Goal: Task Accomplishment & Management: Complete application form

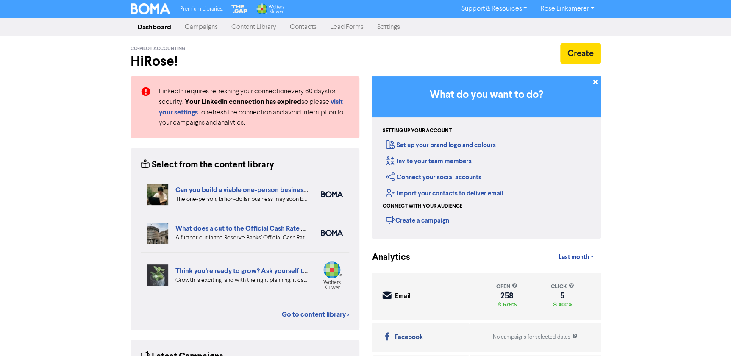
click at [299, 31] on link "Contacts" at bounding box center [303, 27] width 40 height 17
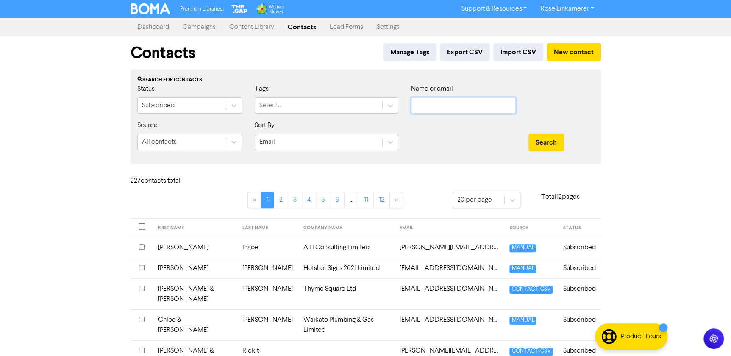
click at [430, 107] on input "text" at bounding box center [463, 106] width 105 height 16
paste input "[PERSON_NAME][EMAIL_ADDRESS][DOMAIN_NAME]"
type input "[PERSON_NAME][EMAIL_ADDRESS][DOMAIN_NAME]"
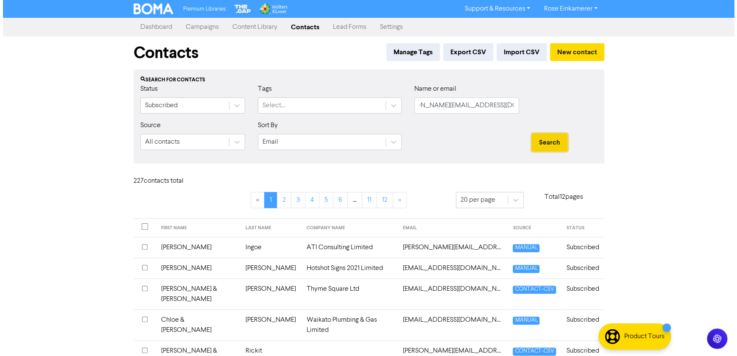
scroll to position [0, 0]
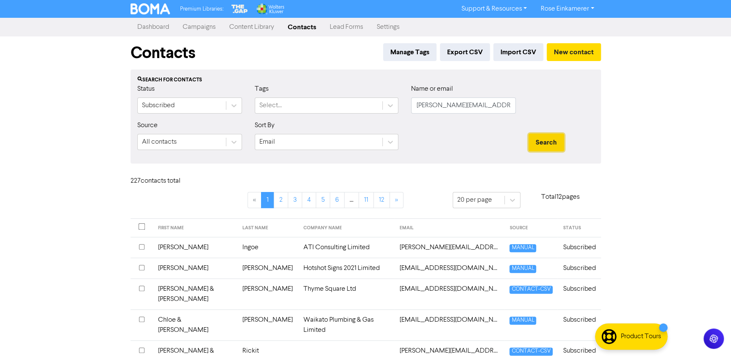
click at [549, 148] on button "Search" at bounding box center [547, 143] width 36 height 18
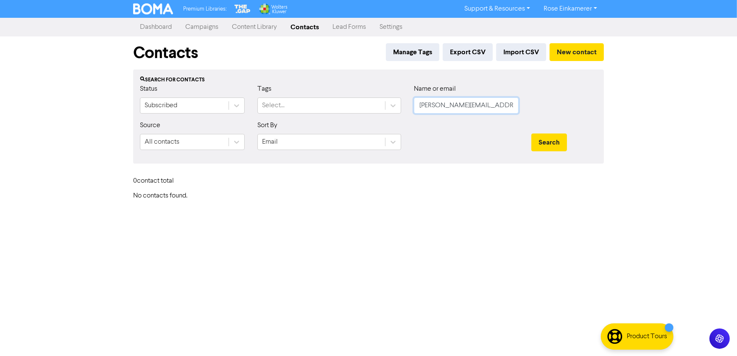
scroll to position [0, 20]
drag, startPoint x: 421, startPoint y: 105, endPoint x: 596, endPoint y: 123, distance: 175.6
click at [596, 123] on form "Status Subscribed Tags Select... Name or email [PERSON_NAME][EMAIL_ADDRESS][DOM…" at bounding box center [368, 120] width 457 height 73
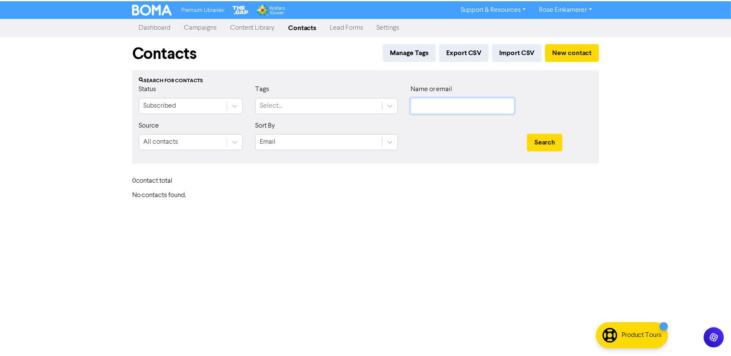
scroll to position [0, 0]
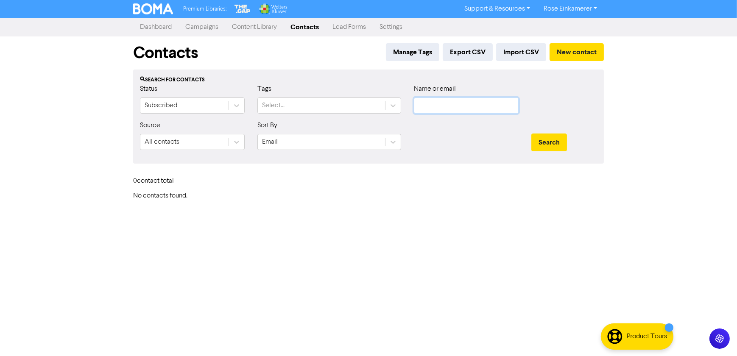
click at [430, 107] on input "text" at bounding box center [466, 106] width 105 height 16
paste input "[EMAIL_ADDRESS][DOMAIN_NAME]"
type input "[EMAIL_ADDRESS][DOMAIN_NAME]"
click at [558, 140] on button "Search" at bounding box center [549, 143] width 36 height 18
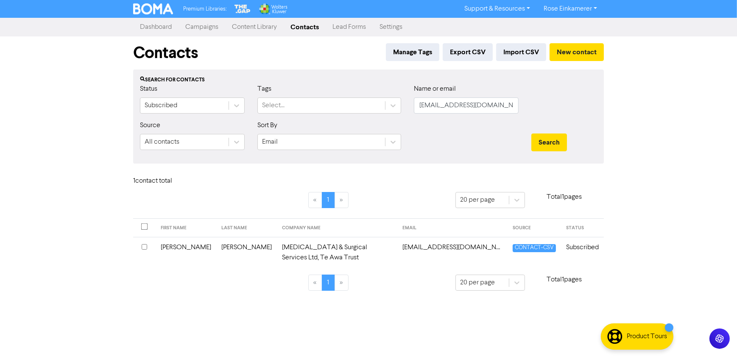
click at [278, 246] on td "[MEDICAL_DATA] & Surgical Services Ltd, Te Awa Trust" at bounding box center [337, 252] width 120 height 31
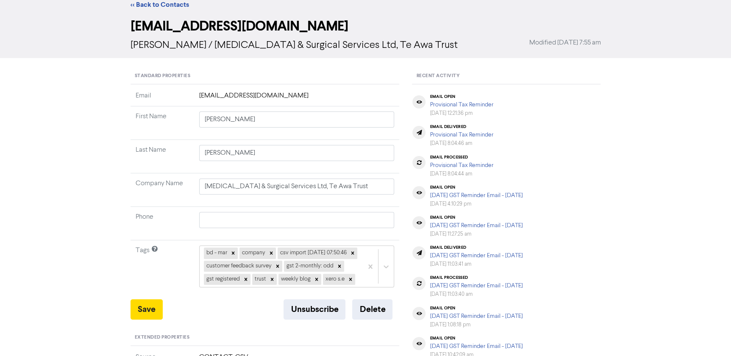
scroll to position [38, 0]
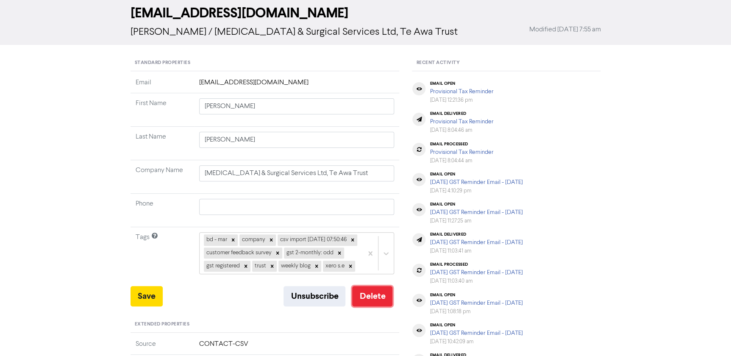
click at [366, 307] on button "Delete" at bounding box center [372, 296] width 40 height 20
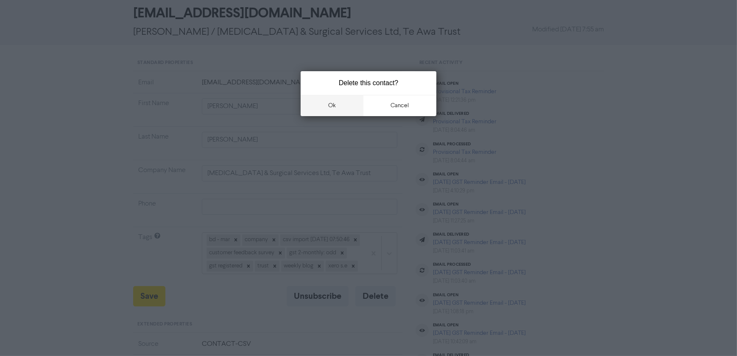
click at [342, 107] on button "ok" at bounding box center [332, 105] width 63 height 21
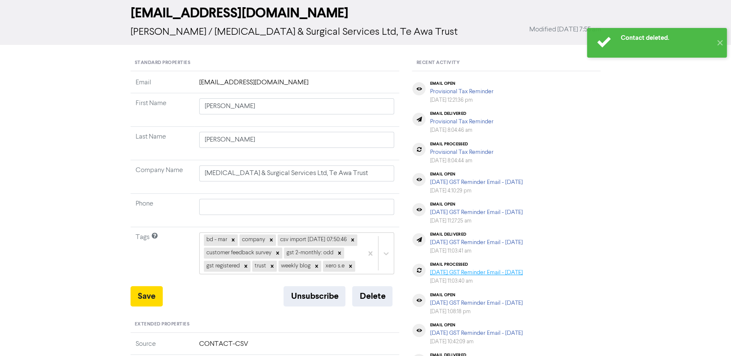
scroll to position [0, 0]
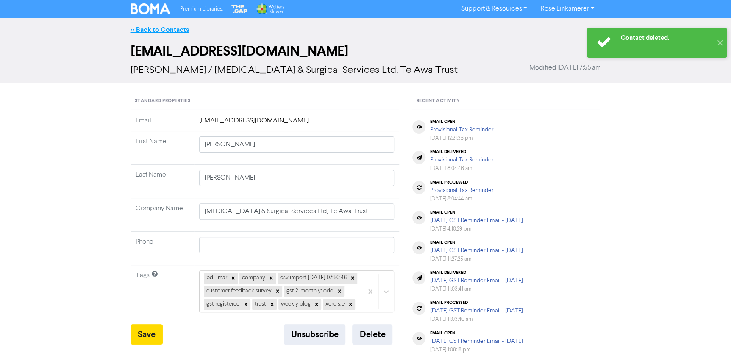
click at [171, 26] on link "<< Back to Contacts" at bounding box center [160, 29] width 59 height 8
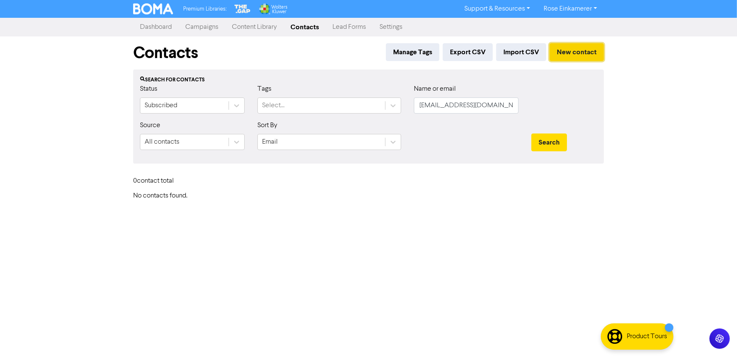
click at [571, 53] on button "New contact" at bounding box center [577, 52] width 54 height 18
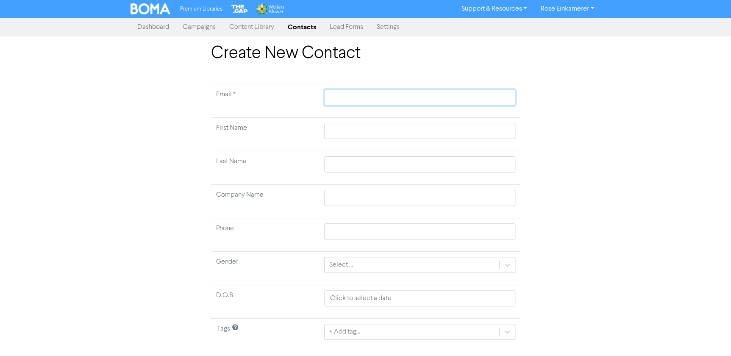
click at [364, 102] on input "text" at bounding box center [419, 97] width 191 height 16
paste input "[PERSON_NAME][EMAIL_ADDRESS][DOMAIN_NAME]"
type input "[PERSON_NAME][EMAIL_ADDRESS][DOMAIN_NAME]"
type input "[MEDICAL_DATA]"
type input "Limited"
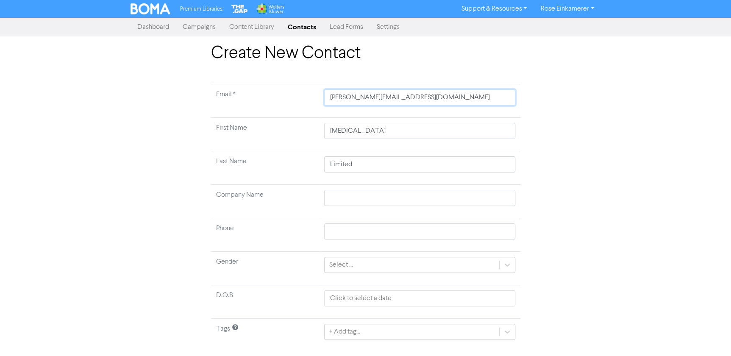
type input "[PERSON_NAME][EMAIL_ADDRESS][DOMAIN_NAME]"
drag, startPoint x: 371, startPoint y: 132, endPoint x: 316, endPoint y: 128, distance: 54.8
click at [316, 128] on tr "First Name [MEDICAL_DATA]" at bounding box center [366, 134] width 310 height 33
click at [333, 200] on input "text" at bounding box center [419, 198] width 191 height 16
paste input "[MEDICAL_DATA]"
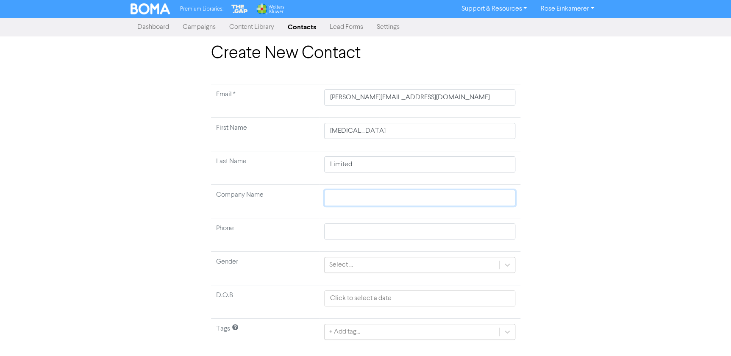
type input "[MEDICAL_DATA]"
drag, startPoint x: 364, startPoint y: 164, endPoint x: 288, endPoint y: 165, distance: 75.9
click at [290, 165] on tr "Last Name Limited" at bounding box center [366, 167] width 310 height 33
click at [377, 200] on input "[MEDICAL_DATA]" at bounding box center [419, 198] width 191 height 16
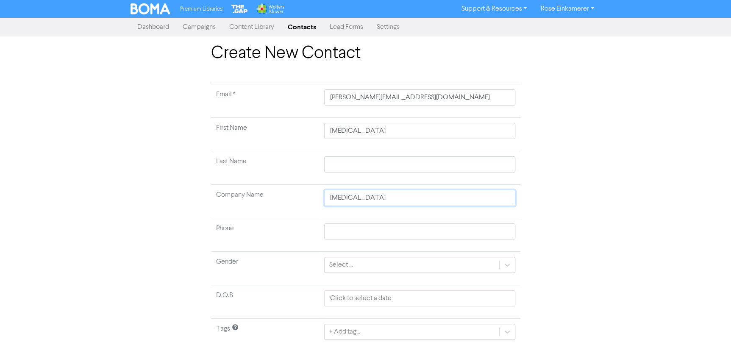
type input "[MEDICAL_DATA]"
type input "[MEDICAL_DATA] &"
type input "[MEDICAL_DATA] & S"
type input "[MEDICAL_DATA] & Su"
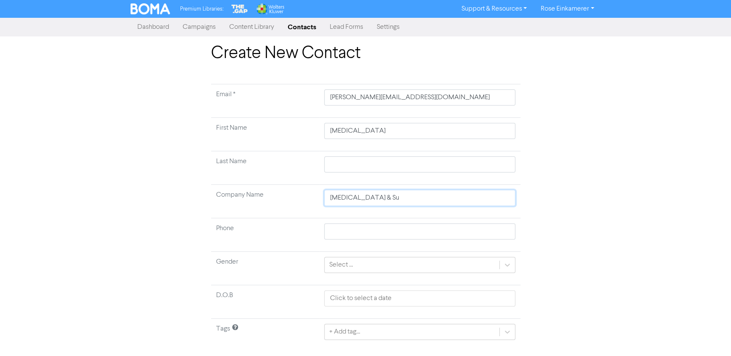
type input "[MEDICAL_DATA] & Sur"
type input "[MEDICAL_DATA] & Surg"
type input "[MEDICAL_DATA] & Surgi"
type input "[MEDICAL_DATA] & Surgic"
type input "[MEDICAL_DATA] & Surgica"
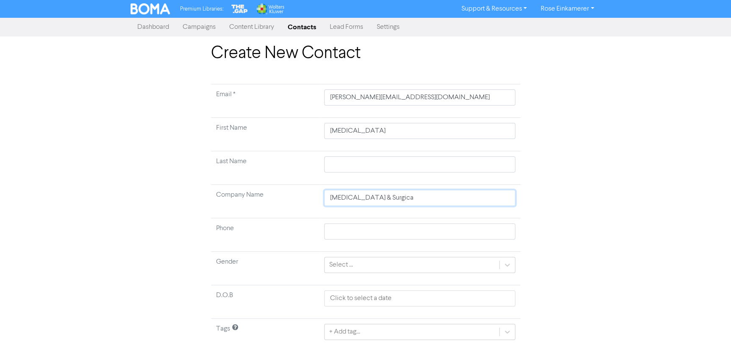
type input "[MEDICAL_DATA] & Surgical"
type input "[MEDICAL_DATA] & Surgical S"
type input "[MEDICAL_DATA] & Surgical Se"
type input "[MEDICAL_DATA] & Surgical Ser"
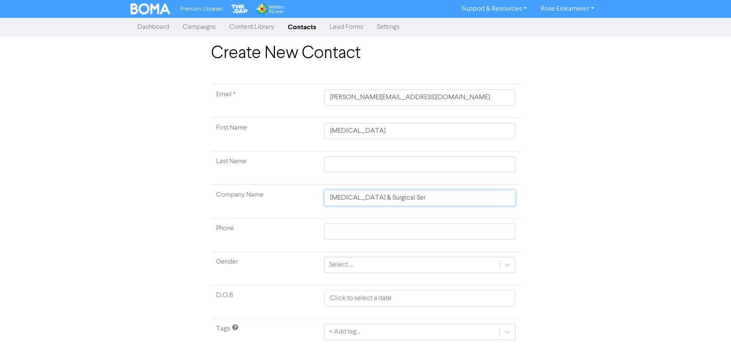
type input "[MEDICAL_DATA] & Surgical Serv"
type input "[MEDICAL_DATA] & Surgical Servi"
type input "[MEDICAL_DATA] & Surgical Servic"
type input "[MEDICAL_DATA] & Surgical Service"
type input "[MEDICAL_DATA] & Surgical Services"
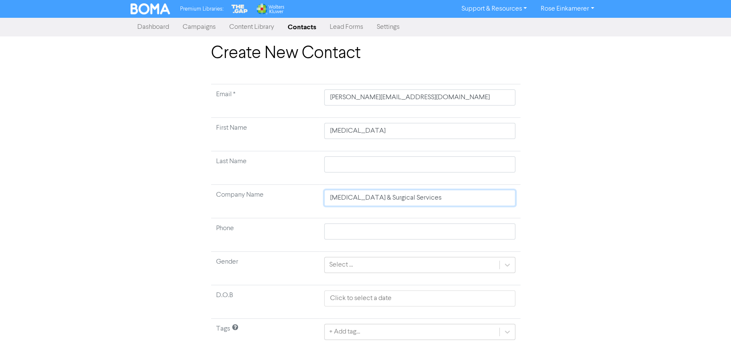
type input "[MEDICAL_DATA] & Surgical Services"
type input "[MEDICAL_DATA] & Surgical Services L"
type input "[MEDICAL_DATA] & Surgical Services Lt"
type input "[MEDICAL_DATA] & Surgical Services Ltd"
type input "[MEDICAL_DATA] & Surgical Services Ltd,"
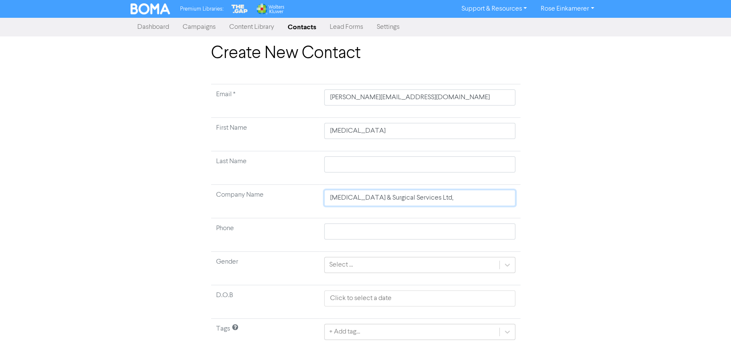
type input "[MEDICAL_DATA] & Surgical Services Ltd,"
type input "[MEDICAL_DATA] & Surgical Services Ltd, T"
type input "[MEDICAL_DATA] & Surgical Services Ltd, Te"
type input "[MEDICAL_DATA] & Surgical Services Ltd, Te A"
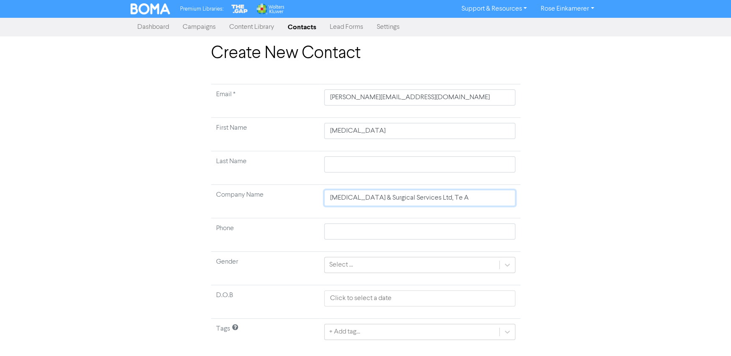
type input "[MEDICAL_DATA] & Surgical Services Ltd, Te Aw"
type input "[MEDICAL_DATA] & Surgical Services Ltd, Te Awa"
type input "[MEDICAL_DATA] & Surgical Services Ltd, Te Awa T"
type input "[MEDICAL_DATA] & Surgical Services Ltd, Te Awa Tr"
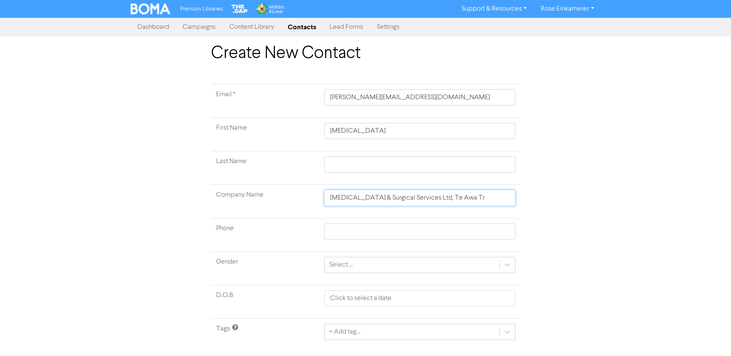
type input "[MEDICAL_DATA] & Surgical Services Ltd, Te Awa Tru"
type input "[MEDICAL_DATA] & Surgical Services Ltd, Te Awa Trus"
type input "[MEDICAL_DATA] & Surgical Services Ltd, Te Awa Trusy"
type input "[MEDICAL_DATA] & Surgical Services Ltd, Te Awa Trus"
type input "[MEDICAL_DATA] & Surgical Services Ltd, Te Awa Trust"
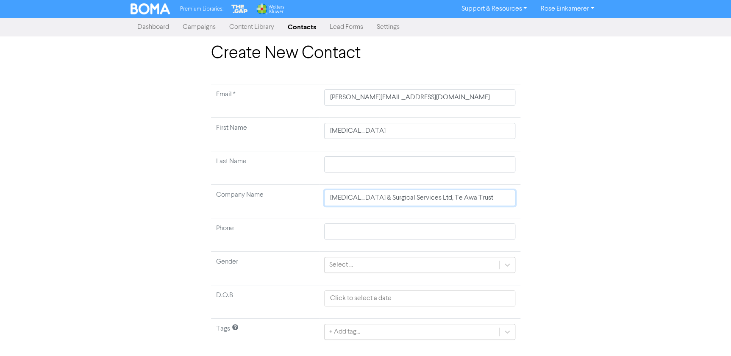
type input "[MEDICAL_DATA] & Surgical Services Ltd, Te Awa Trust"
drag, startPoint x: 364, startPoint y: 130, endPoint x: 320, endPoint y: 123, distance: 45.2
click at [320, 123] on td "[MEDICAL_DATA]" at bounding box center [419, 134] width 201 height 33
type input "M"
type input "Ma"
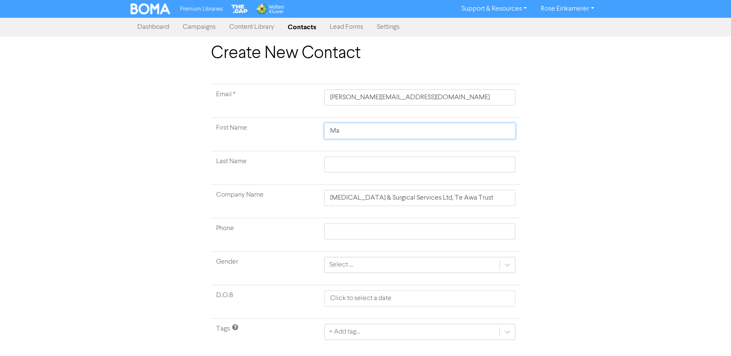
type input "Mar"
type input "Mari"
type input "[PERSON_NAME]"
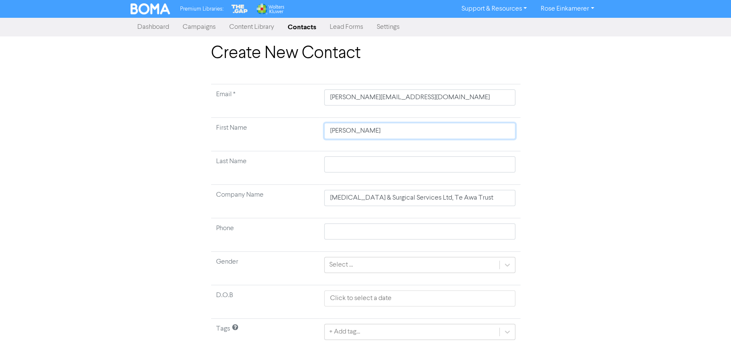
type input "[PERSON_NAME]"
type input "E"
type input "El"
type input "Els"
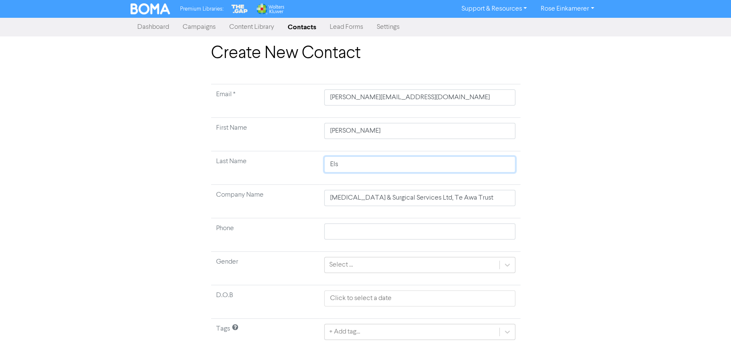
type input "Elst"
type input "Elsto"
type input "[PERSON_NAME]"
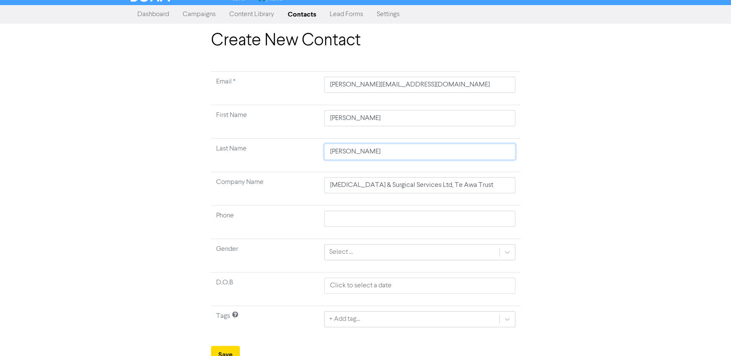
scroll to position [20, 0]
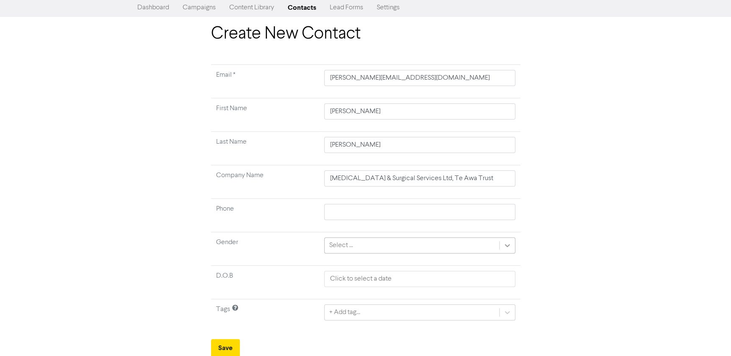
click at [505, 247] on icon at bounding box center [507, 245] width 8 height 8
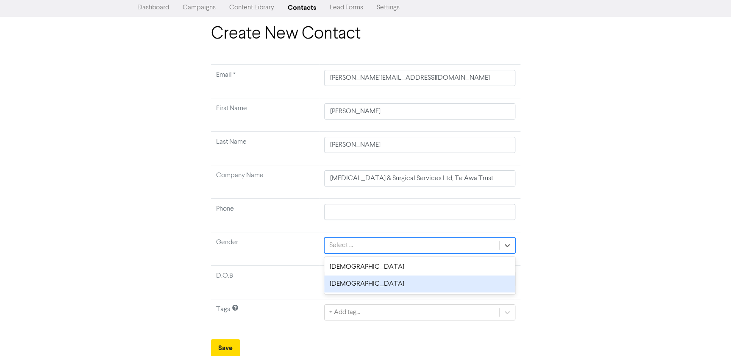
click at [431, 283] on div "[DEMOGRAPHIC_DATA]" at bounding box center [419, 284] width 191 height 17
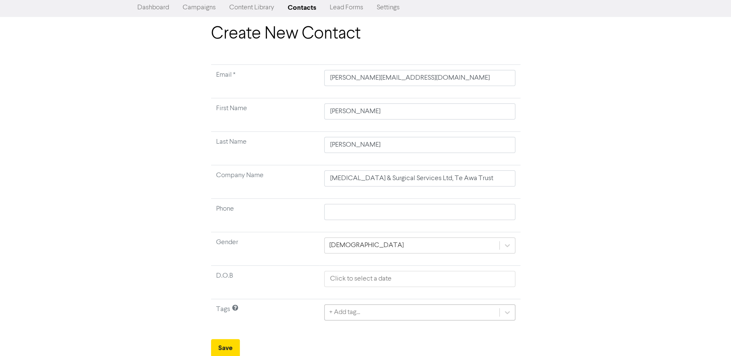
scroll to position [114, 0]
click at [380, 310] on div "+ Add tag..." at bounding box center [419, 312] width 191 height 16
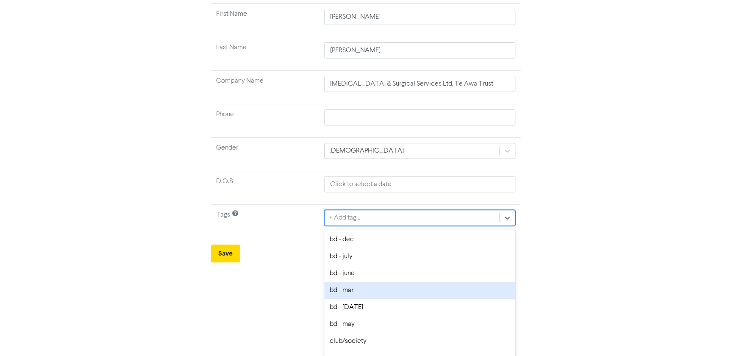
click at [368, 292] on div "bd - mar" at bounding box center [419, 290] width 191 height 17
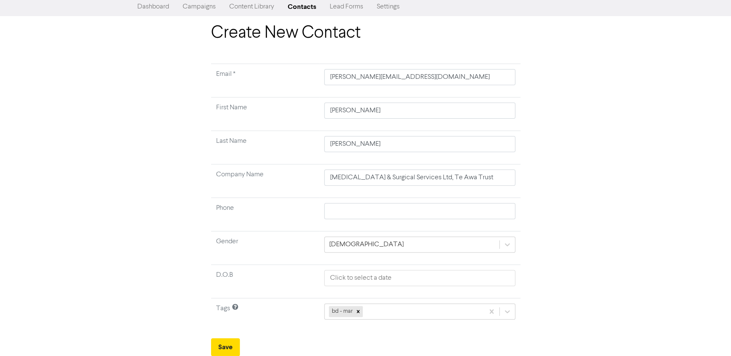
scroll to position [20, 0]
click at [390, 314] on div "bd - mar" at bounding box center [419, 312] width 191 height 16
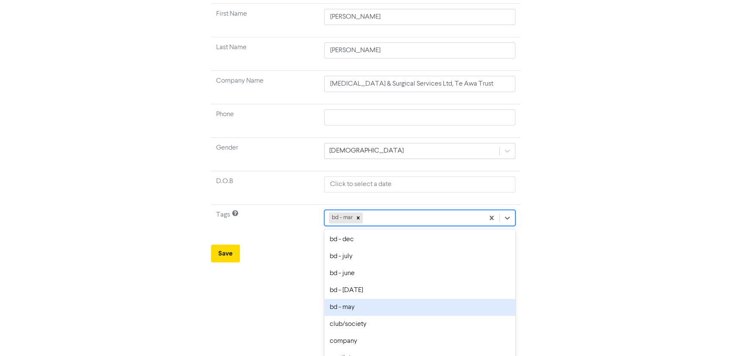
scroll to position [38, 0]
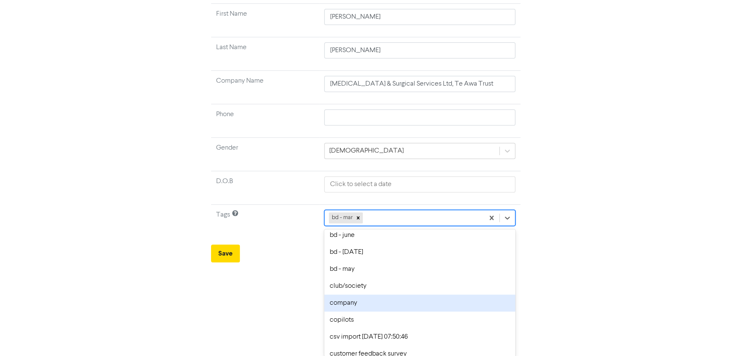
click at [377, 301] on div "company" at bounding box center [419, 303] width 191 height 17
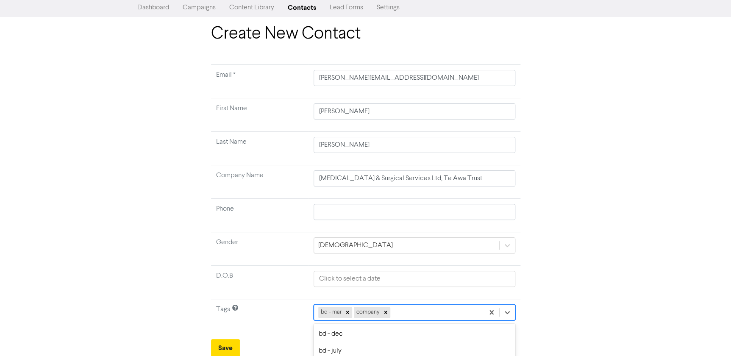
scroll to position [114, 0]
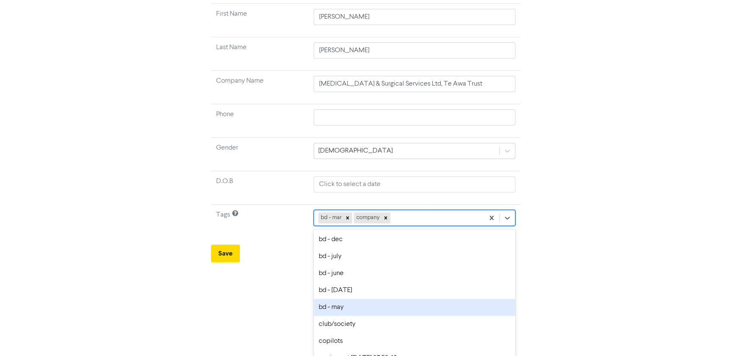
click at [403, 226] on div "option bd - may focused, 6 of 30. 28 results available. Use Up and Down to choo…" at bounding box center [415, 218] width 202 height 16
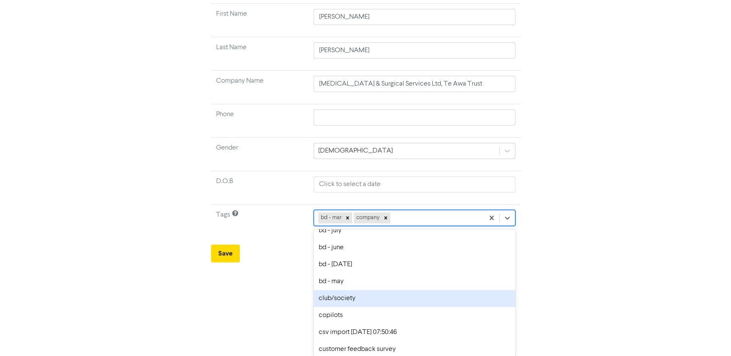
scroll to position [38, 0]
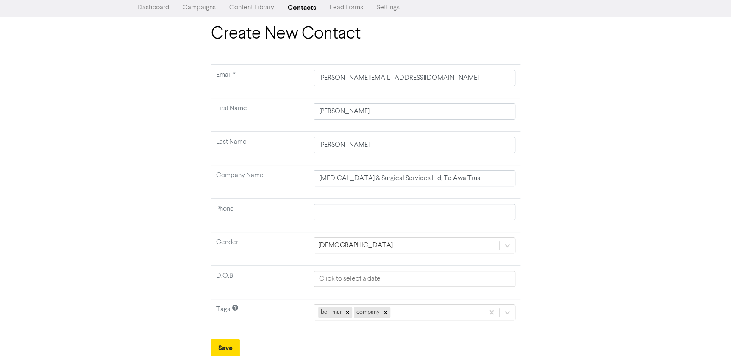
click at [547, 273] on html "Premium Libraries: Support & Resources Video Tutorials FAQ & Guides Marketing E…" at bounding box center [365, 158] width 731 height 356
click at [427, 313] on div "bd - mar company" at bounding box center [415, 312] width 202 height 16
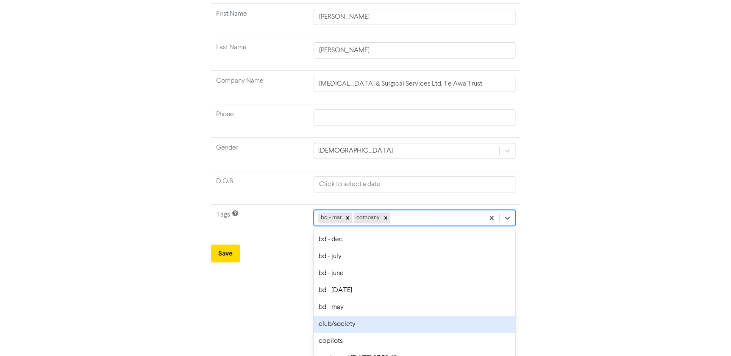
scroll to position [38, 0]
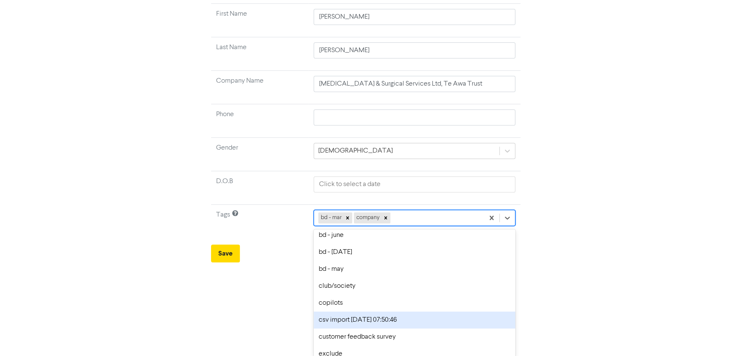
click at [420, 320] on div "csv import [DATE] 07:50:46" at bounding box center [415, 320] width 202 height 17
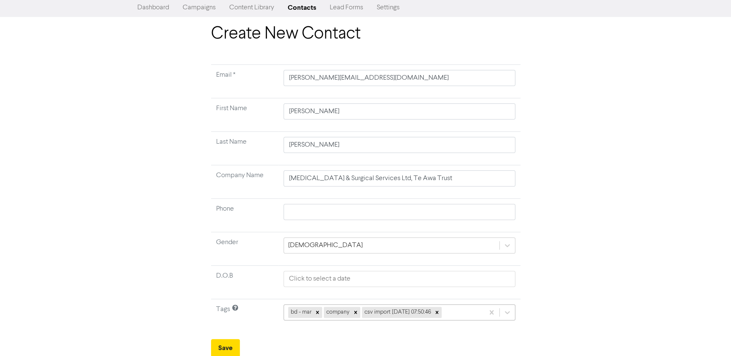
scroll to position [114, 0]
click at [460, 316] on div "bd - mar company csv import [DATE] 07:50:46" at bounding box center [400, 312] width 232 height 16
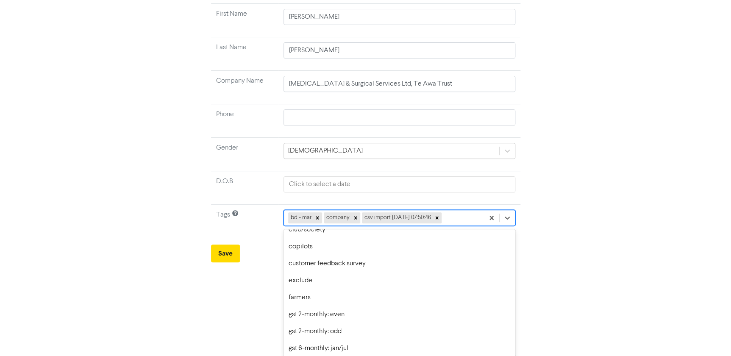
scroll to position [77, 0]
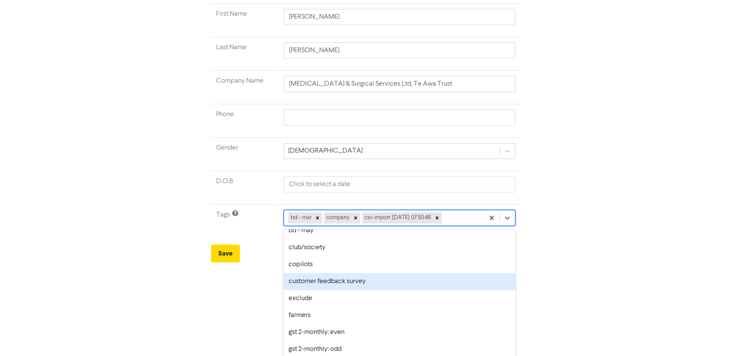
click at [360, 283] on div "customer feedback survey" at bounding box center [400, 281] width 232 height 17
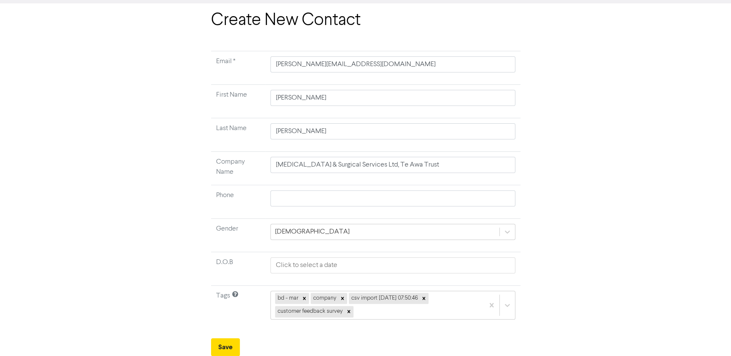
scroll to position [32, 0]
click at [401, 315] on div "bd - mar company csv import [DATE] 07:50:46 customer feedback survey" at bounding box center [393, 306] width 245 height 29
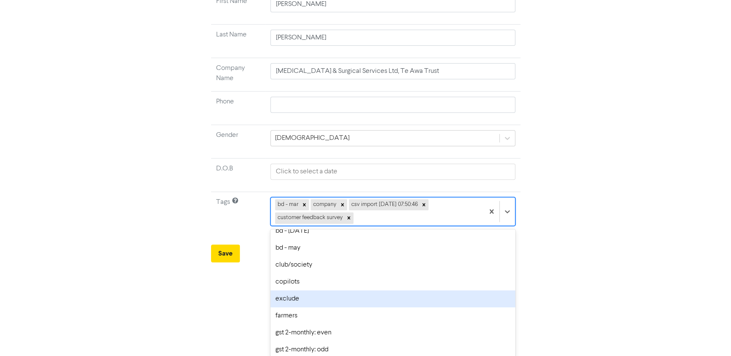
scroll to position [77, 0]
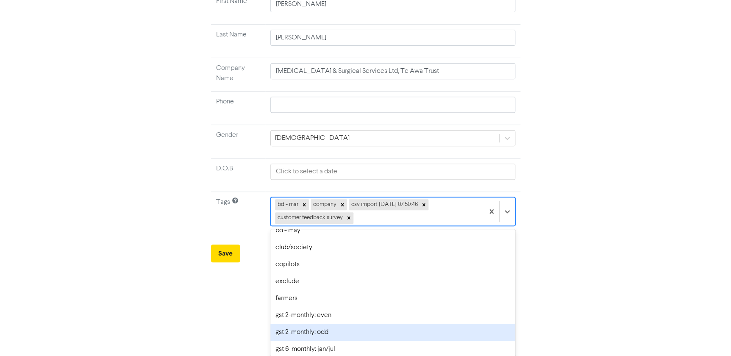
click at [378, 324] on div "gst 2-monthly: odd" at bounding box center [393, 332] width 245 height 17
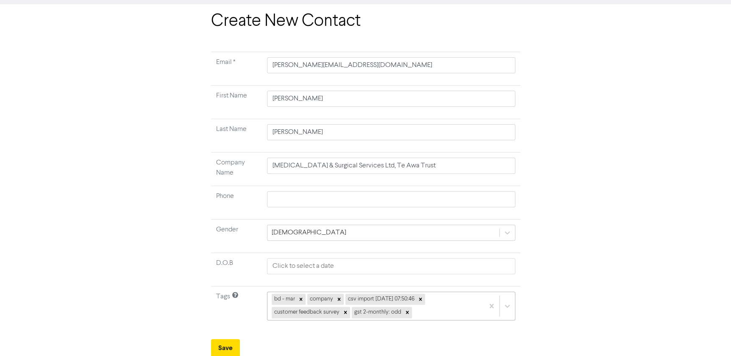
scroll to position [127, 0]
click at [420, 315] on div "bd - mar company csv import [DATE] 07:50:46 customer feedback survey gst 2-mont…" at bounding box center [391, 305] width 248 height 29
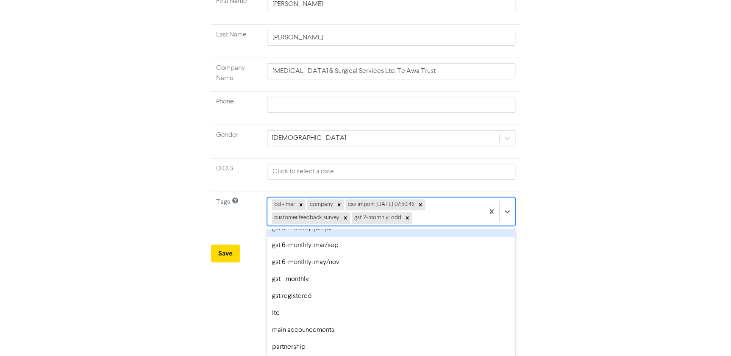
scroll to position [193, 0]
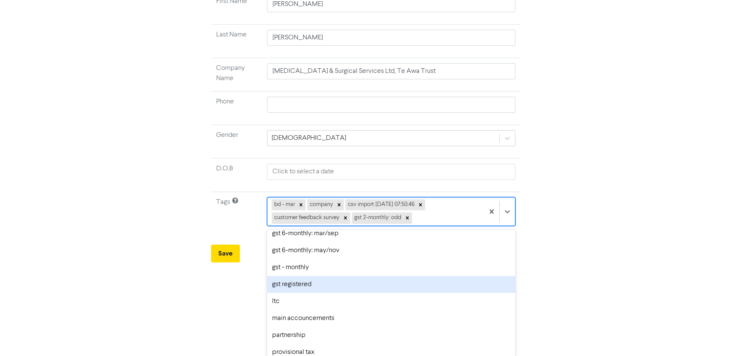
click at [381, 288] on div "gst registered" at bounding box center [391, 284] width 248 height 17
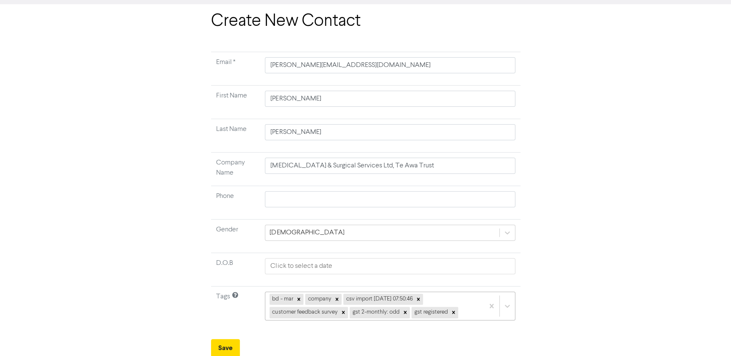
scroll to position [127, 0]
click at [466, 315] on div "bd - mar company csv import [DATE] 07:50:46 customer feedback survey gst 2-mont…" at bounding box center [390, 305] width 250 height 29
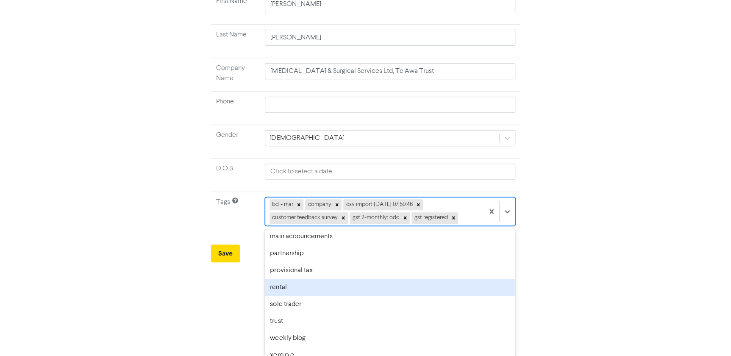
scroll to position [270, 0]
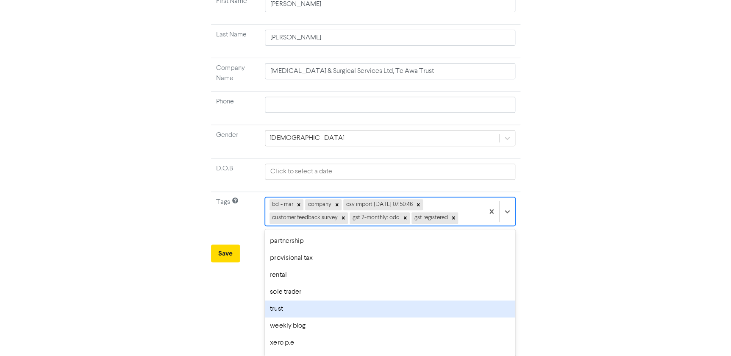
click at [385, 314] on div "trust" at bounding box center [390, 309] width 250 height 17
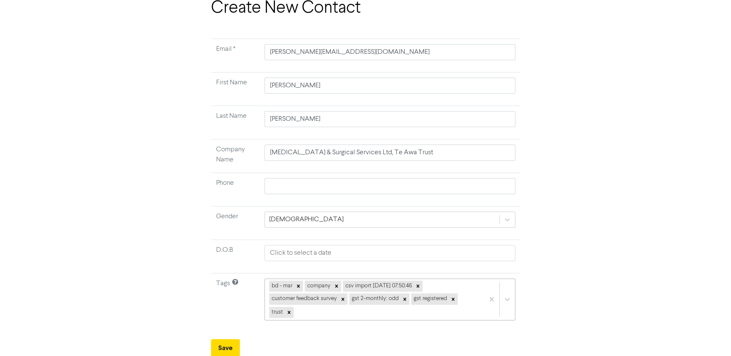
scroll to position [140, 0]
click at [374, 310] on div "bd - mar company csv import [DATE] 07:50:46 customer feedback survey gst 2-mont…" at bounding box center [390, 299] width 251 height 42
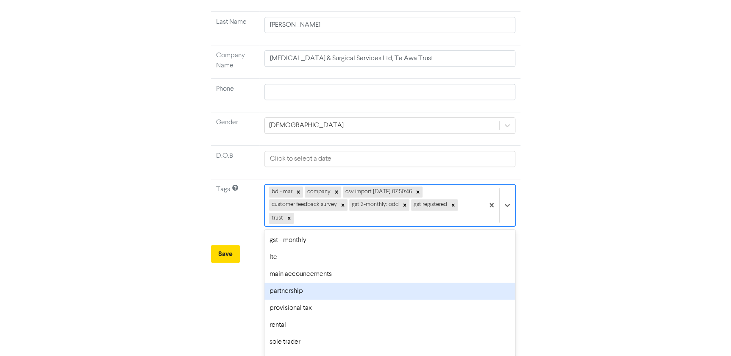
scroll to position [266, 0]
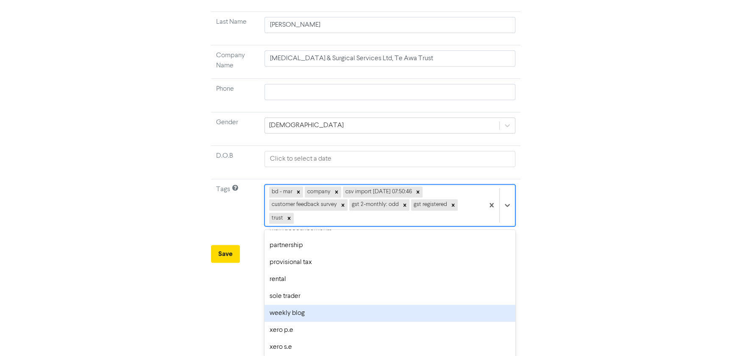
click at [374, 310] on div "weekly blog" at bounding box center [390, 313] width 251 height 17
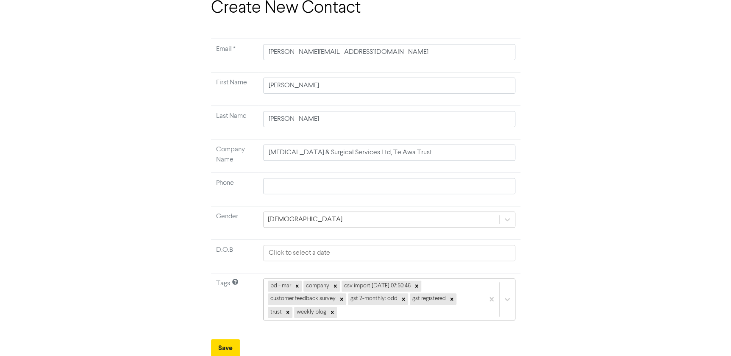
click at [376, 314] on div "bd - mar company csv import [DATE] 07:50:46 customer feedback survey gst 2-mont…" at bounding box center [389, 300] width 252 height 42
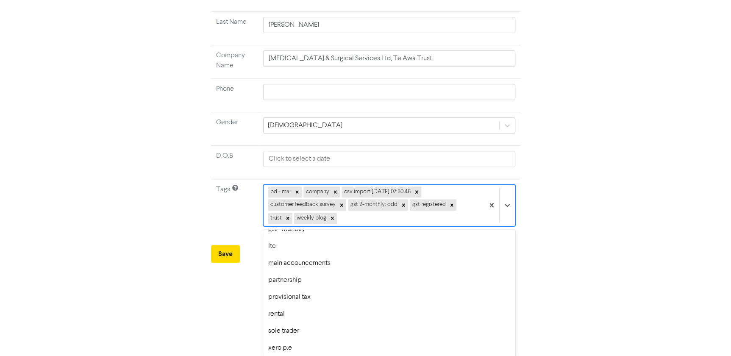
scroll to position [249, 0]
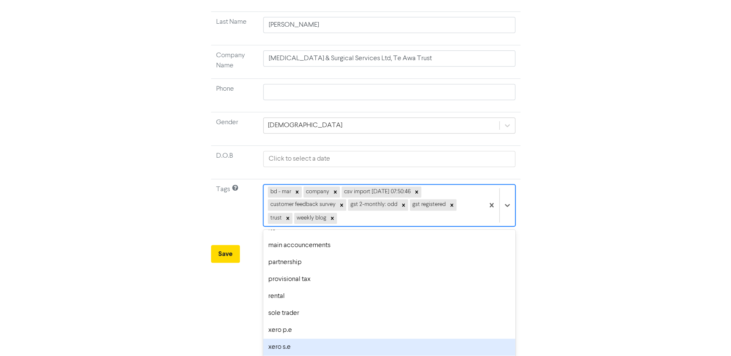
click at [374, 339] on div "xero s.e" at bounding box center [389, 347] width 252 height 17
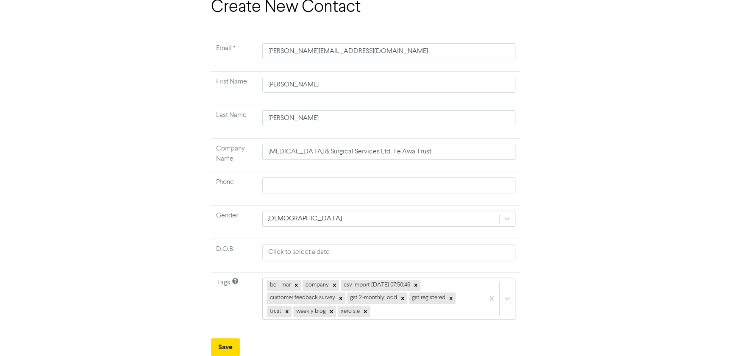
scroll to position [45, 0]
click at [231, 347] on button "Save" at bounding box center [225, 348] width 29 height 18
